Goal: Task Accomplishment & Management: Manage account settings

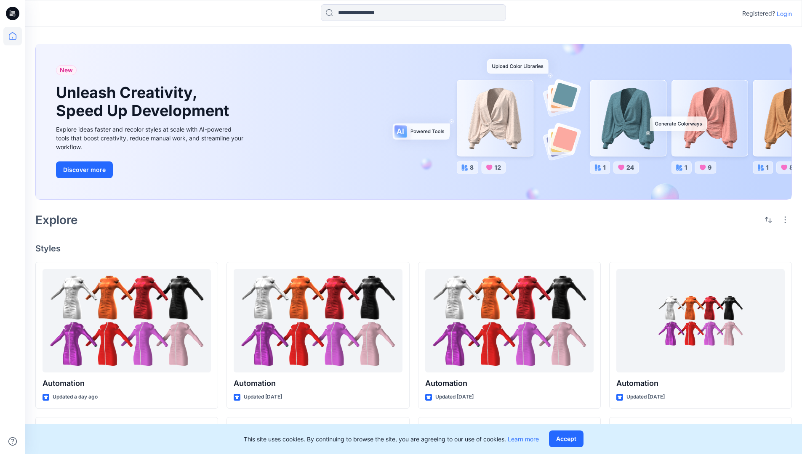
click at [782, 13] on p "Login" at bounding box center [783, 13] width 15 height 9
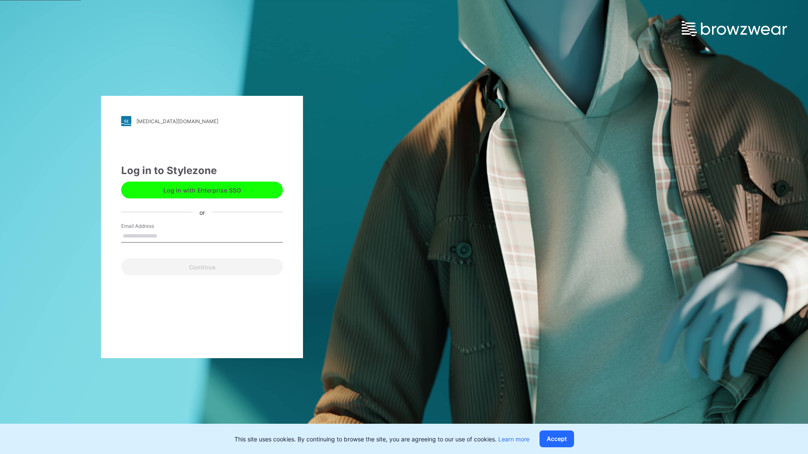
click at [166, 236] on input "Email Address" at bounding box center [202, 236] width 162 height 13
type input "**********"
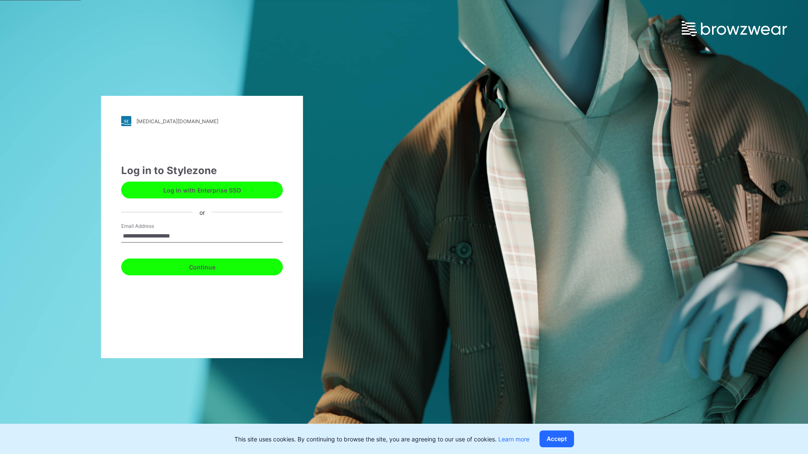
click at [211, 266] on button "Continue" at bounding box center [202, 267] width 162 height 17
